Goal: Communication & Community: Share content

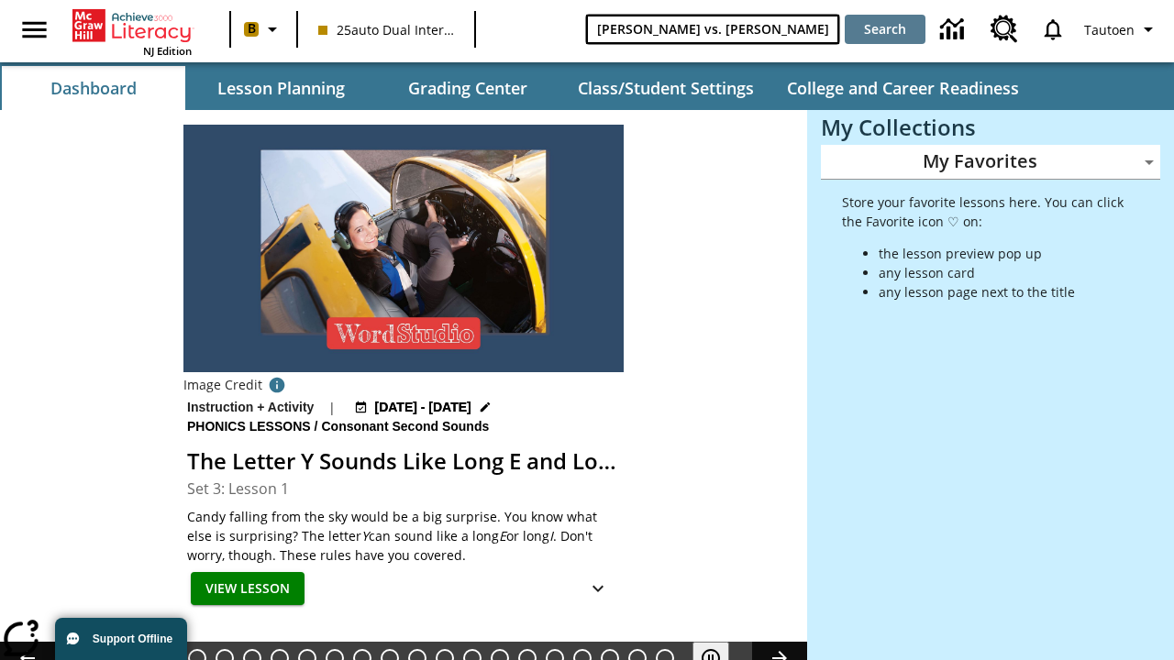
type input "[PERSON_NAME] vs. [PERSON_NAME]"
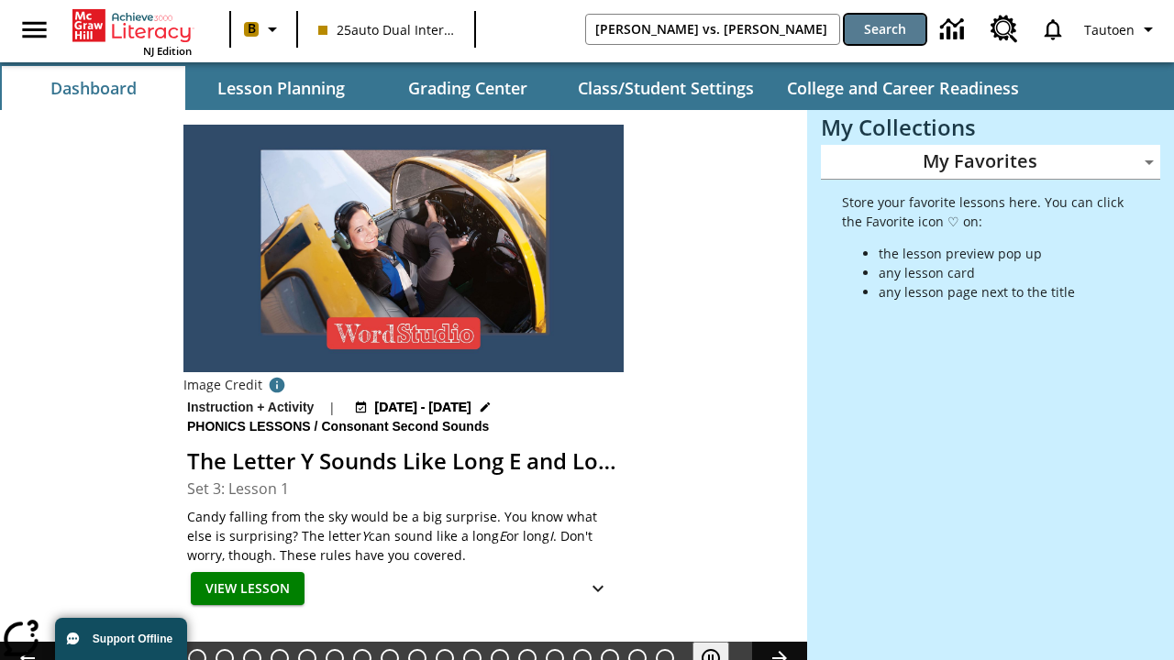
click at [885, 29] on button "Search" at bounding box center [884, 29] width 81 height 29
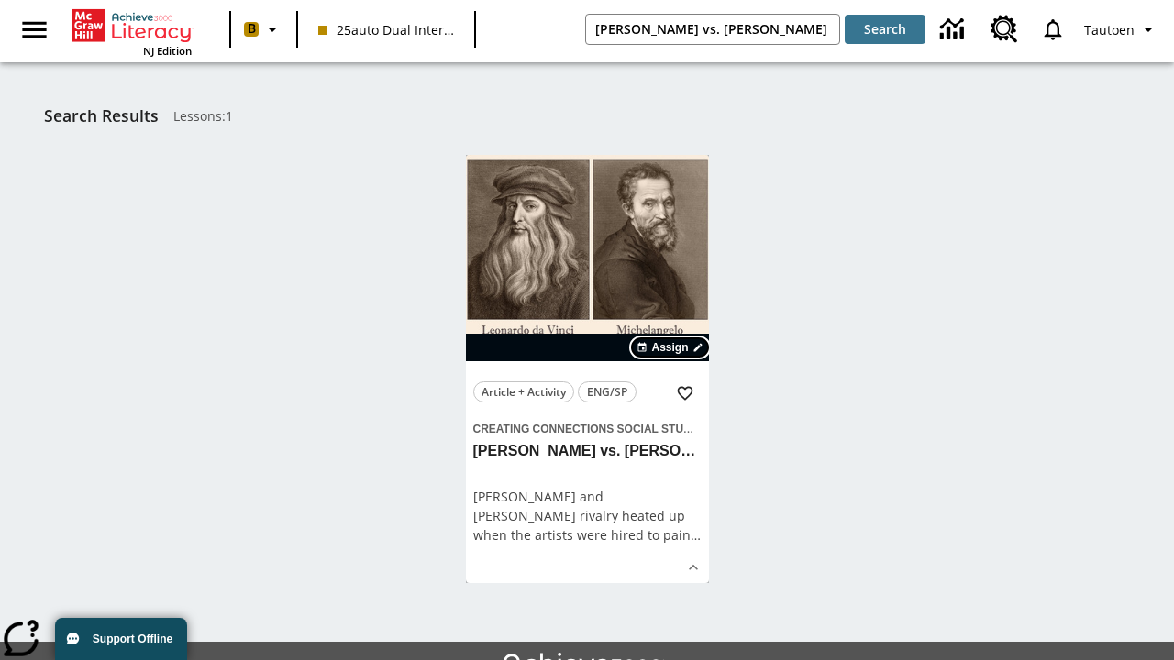
click at [671, 347] on span "Assign" at bounding box center [669, 347] width 37 height 17
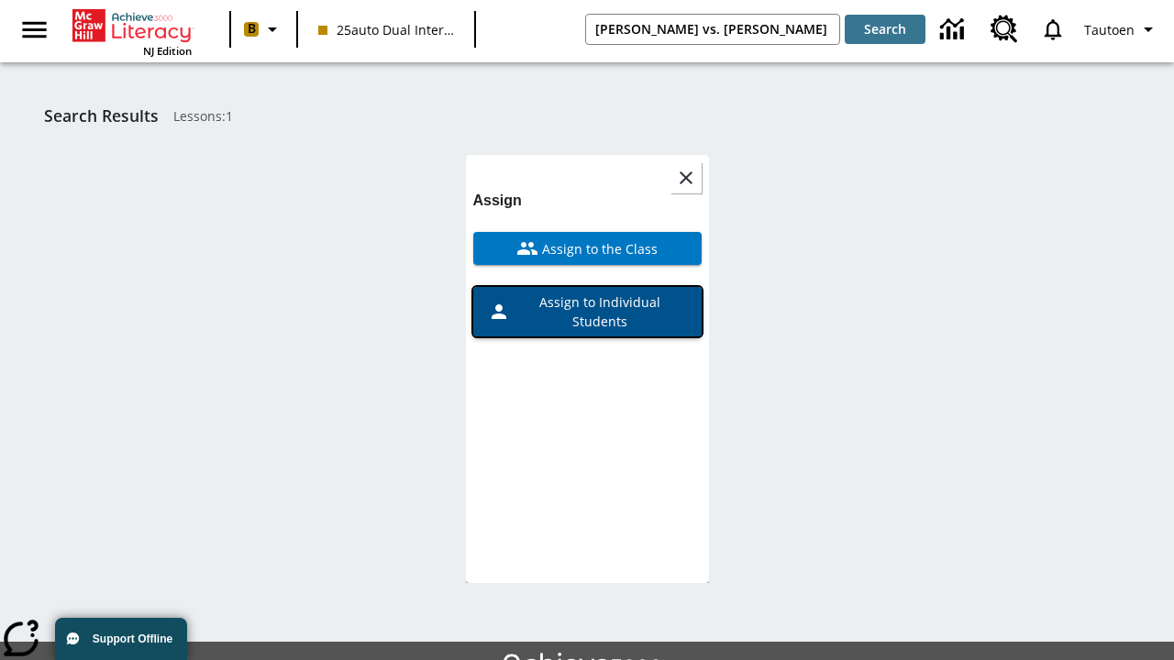
click at [587, 299] on span "Assign to Individual Students" at bounding box center [598, 311] width 177 height 39
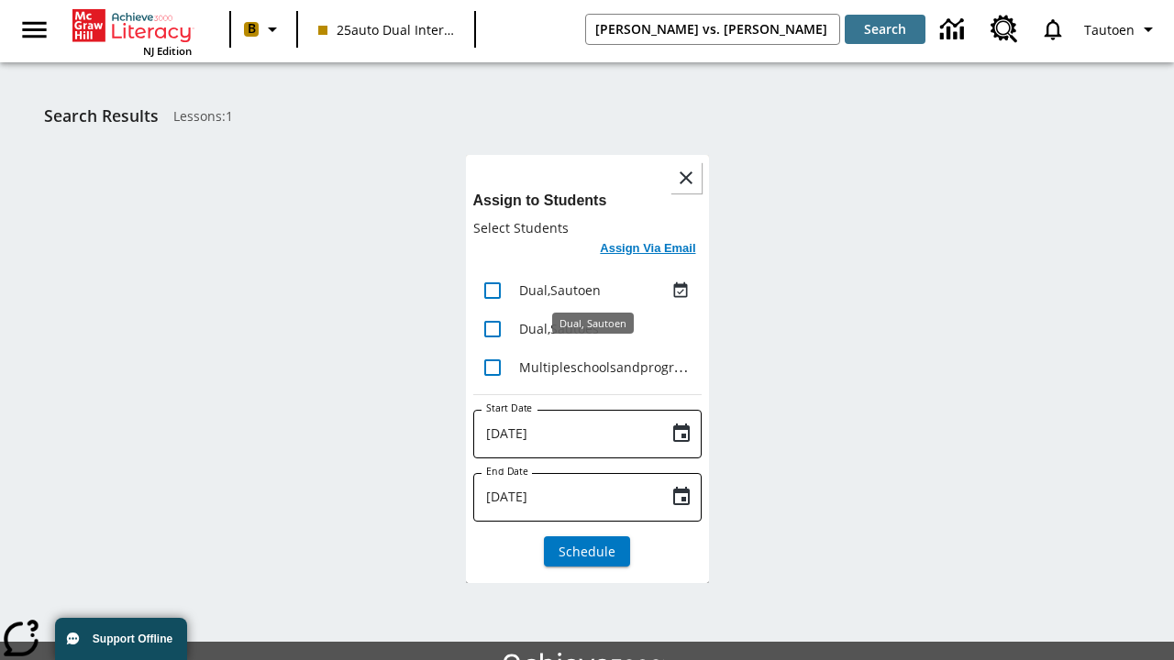
click at [648, 250] on h6 "Assign Via Email" at bounding box center [647, 248] width 95 height 21
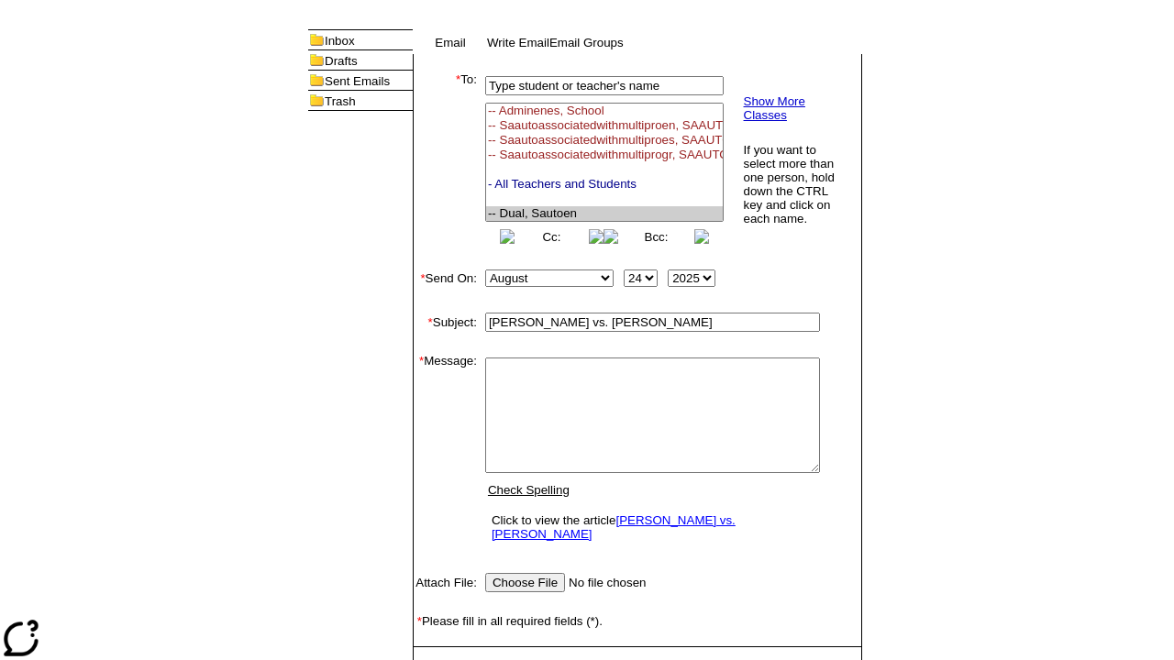
select select "U,21476361,1"
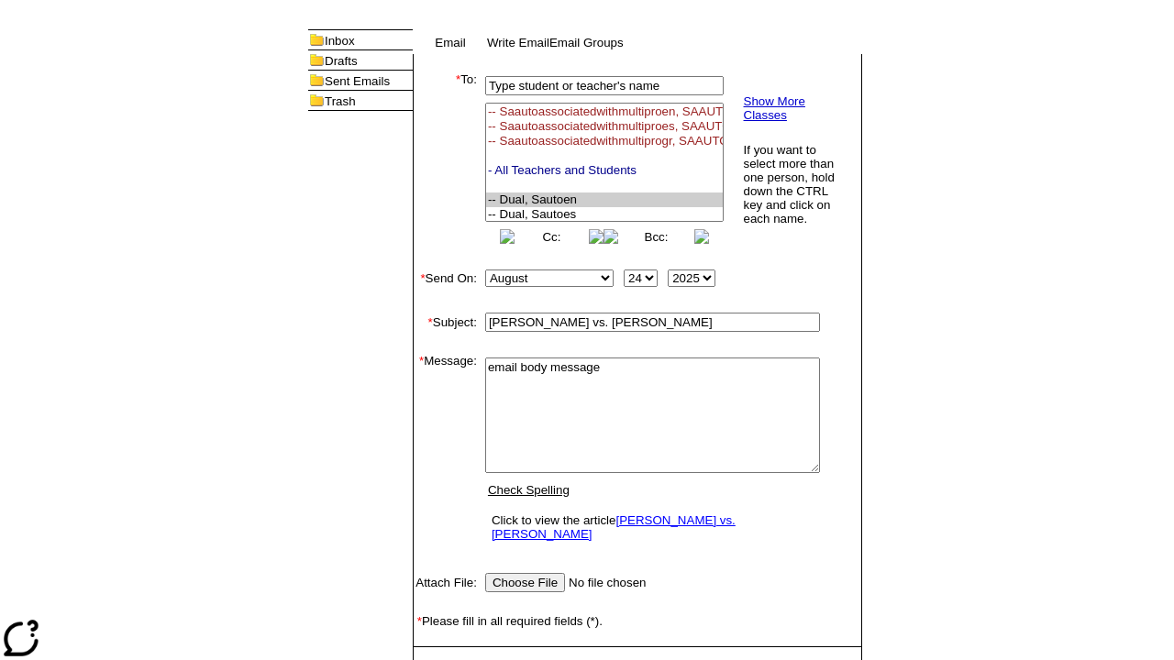
type textarea "email body message"
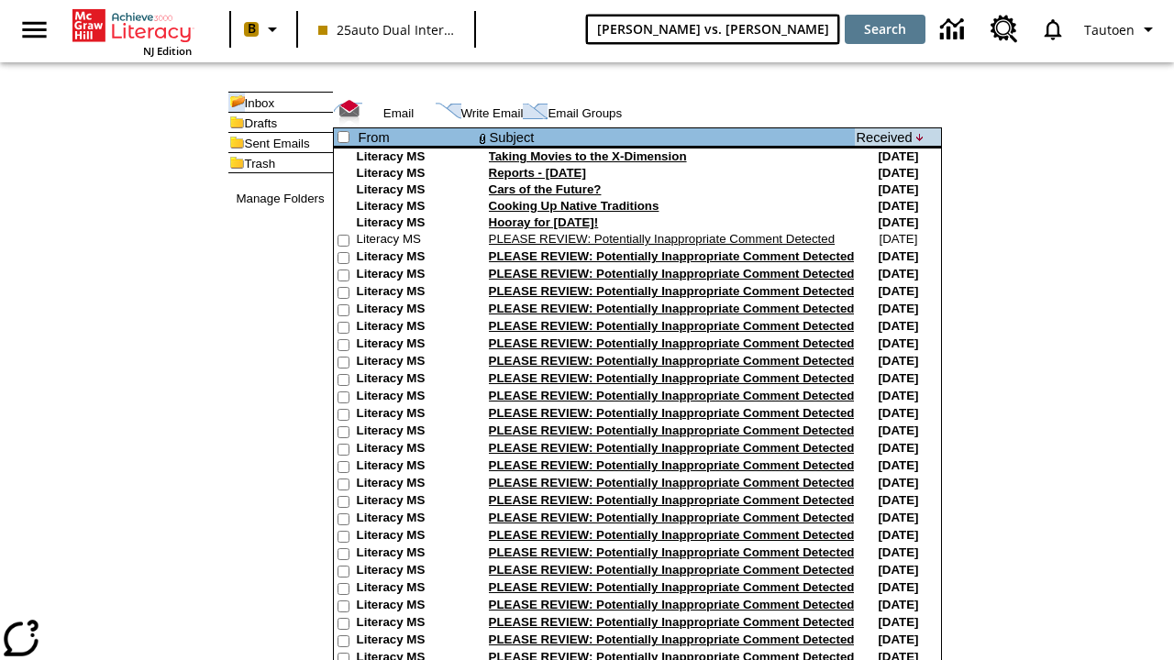
type input "[PERSON_NAME] vs. [PERSON_NAME]"
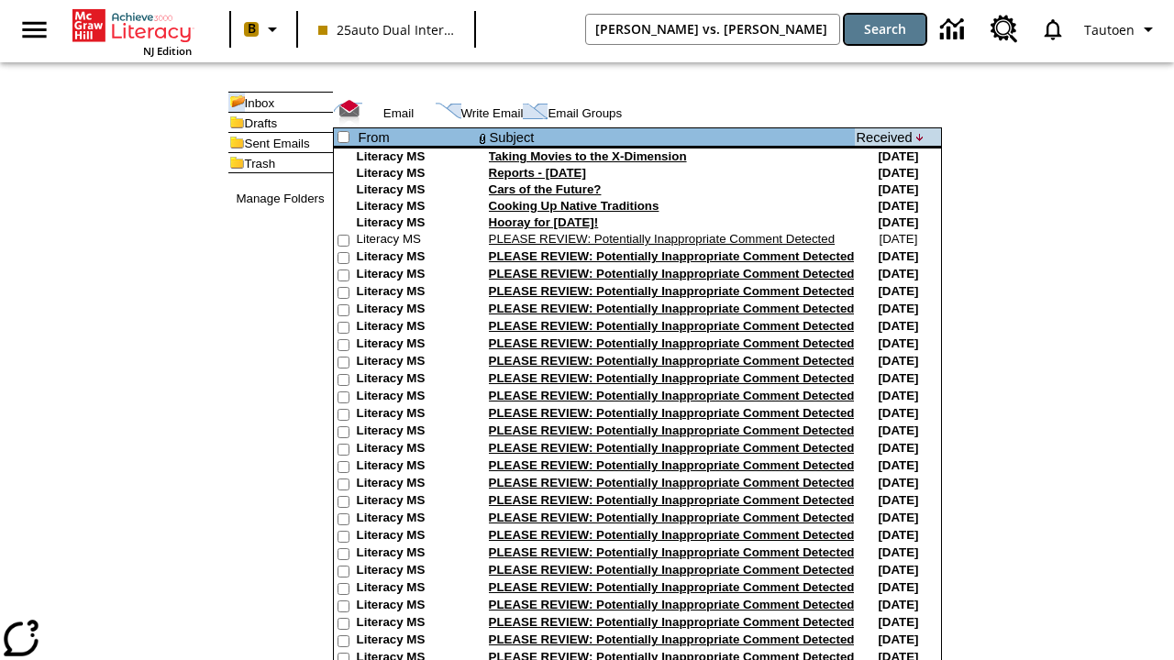
click at [885, 29] on button "Search" at bounding box center [884, 29] width 81 height 29
